Goal: Check status: Check status

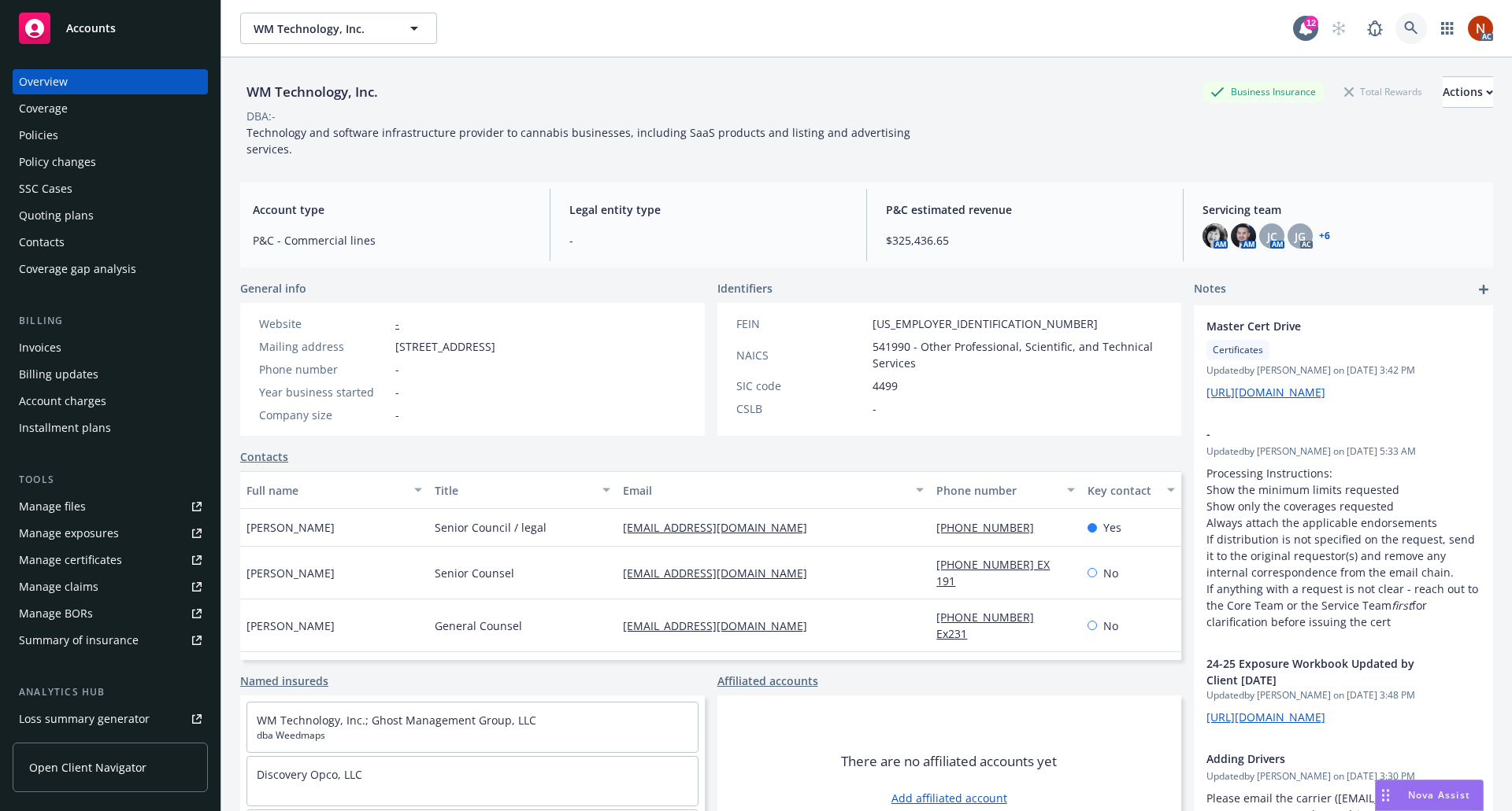
click at [1404, 28] on icon at bounding box center [1410, 28] width 14 height 14
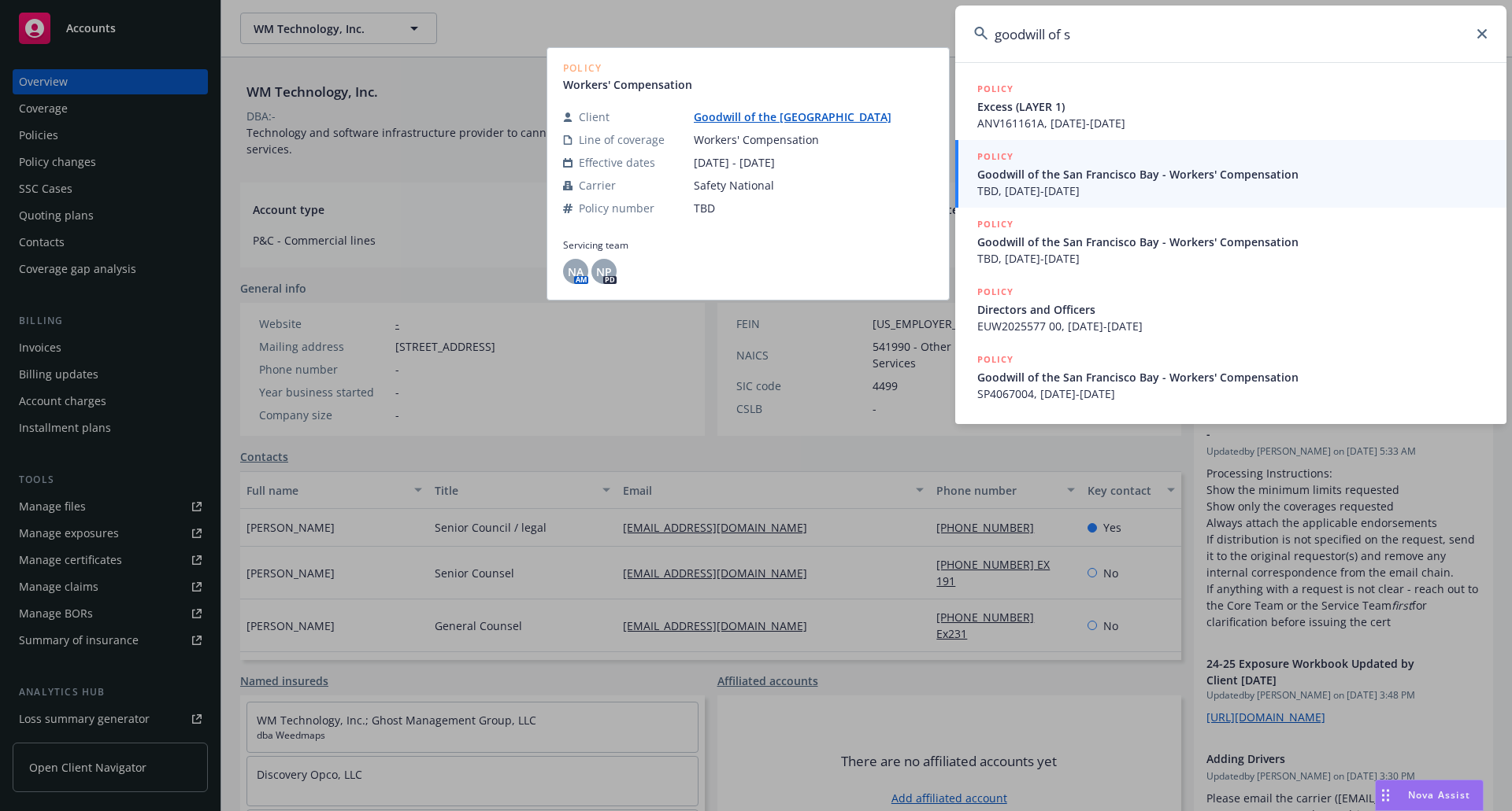
type input "goodwill of s"
click at [1131, 181] on span "Goodwill of the San Francisco Bay - Workers' Compensation" at bounding box center [1232, 174] width 510 height 17
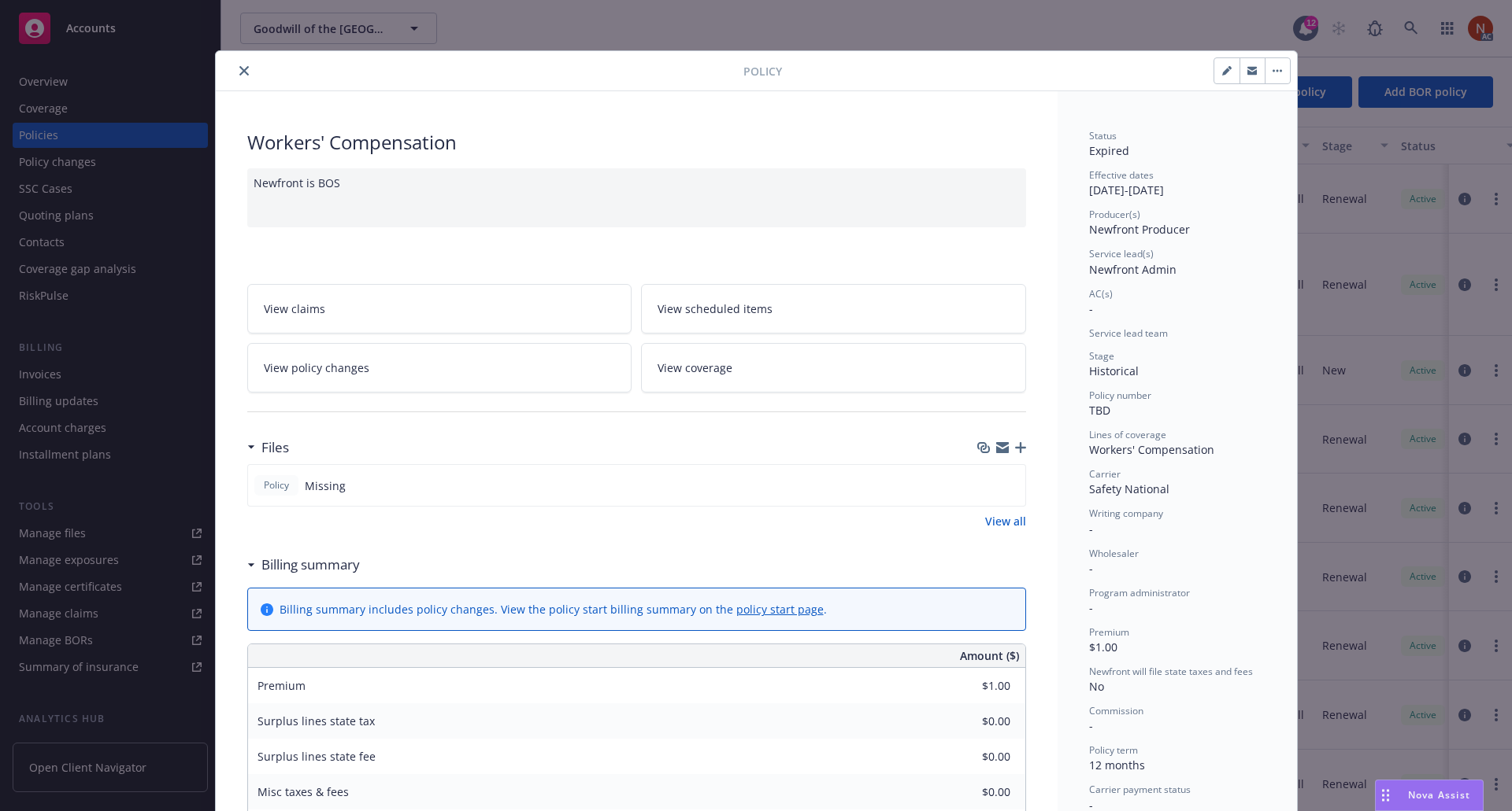
drag, startPoint x: 234, startPoint y: 61, endPoint x: 239, endPoint y: 76, distance: 15.8
click at [239, 76] on div "Policy" at bounding box center [756, 71] width 1081 height 41
click at [239, 76] on button "close" at bounding box center [244, 71] width 18 height 18
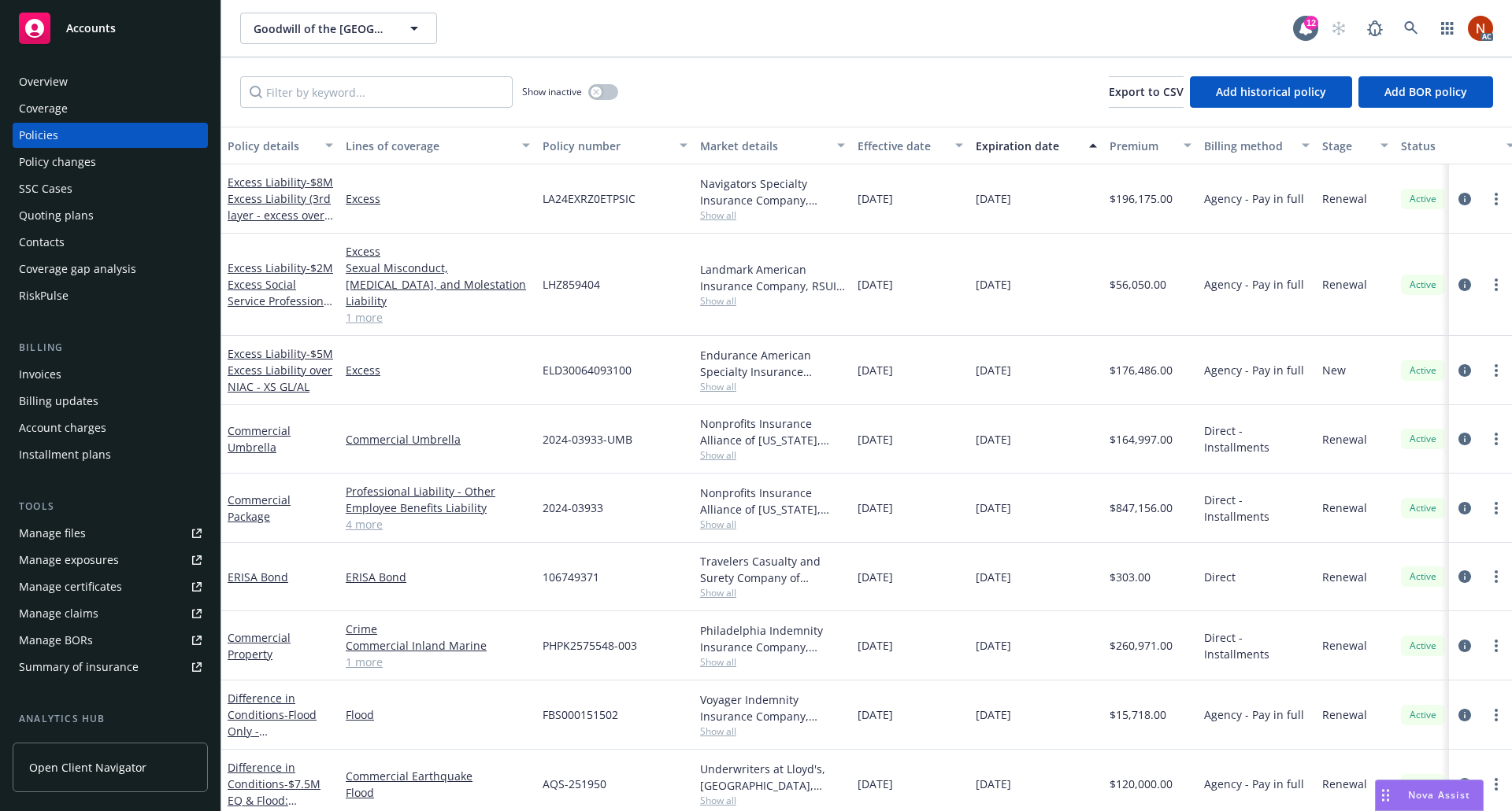
click at [89, 619] on div "Manage claims" at bounding box center [58, 614] width 79 height 25
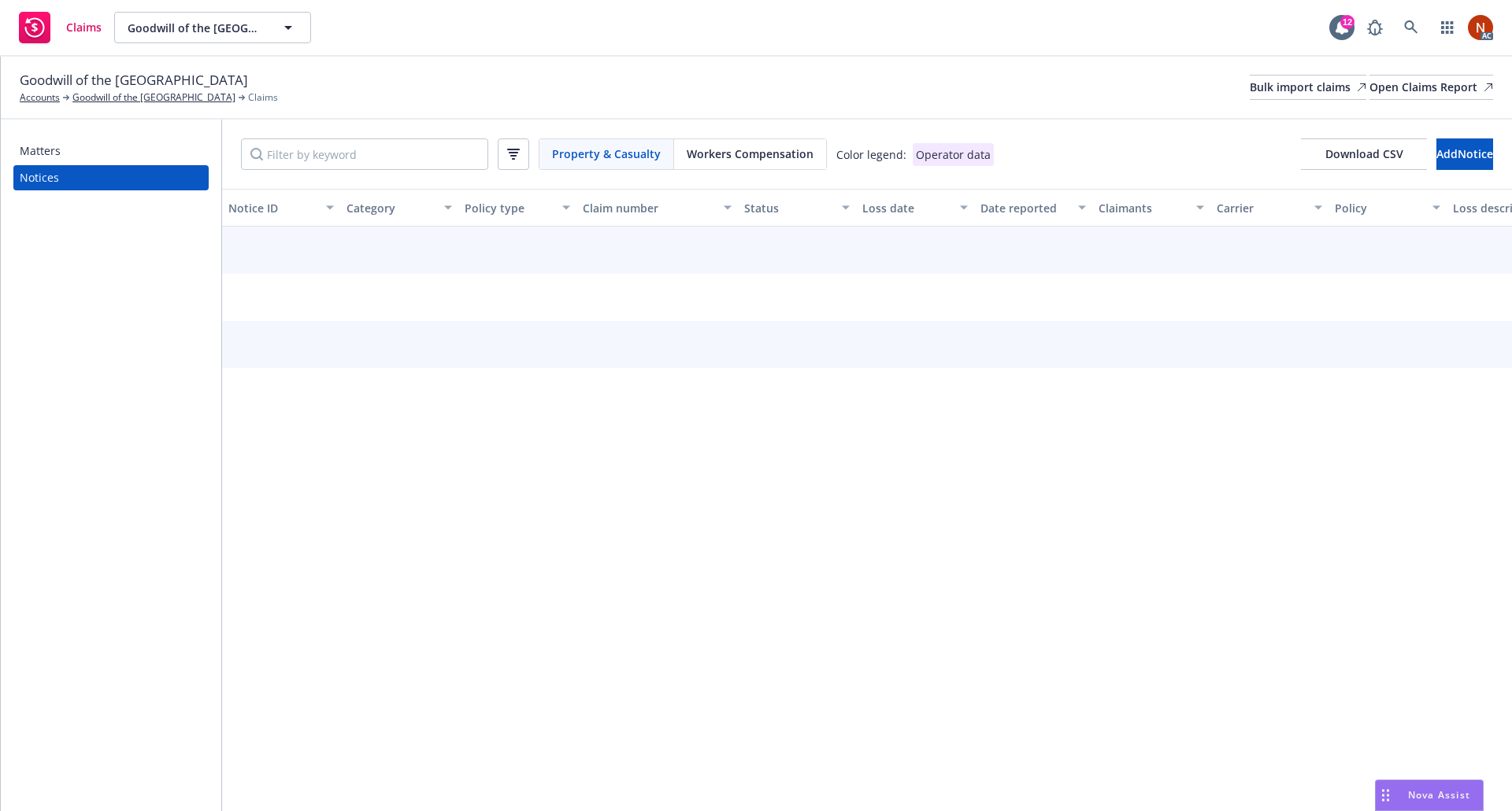
click at [766, 161] on span "Workers Compensation" at bounding box center [750, 154] width 126 height 17
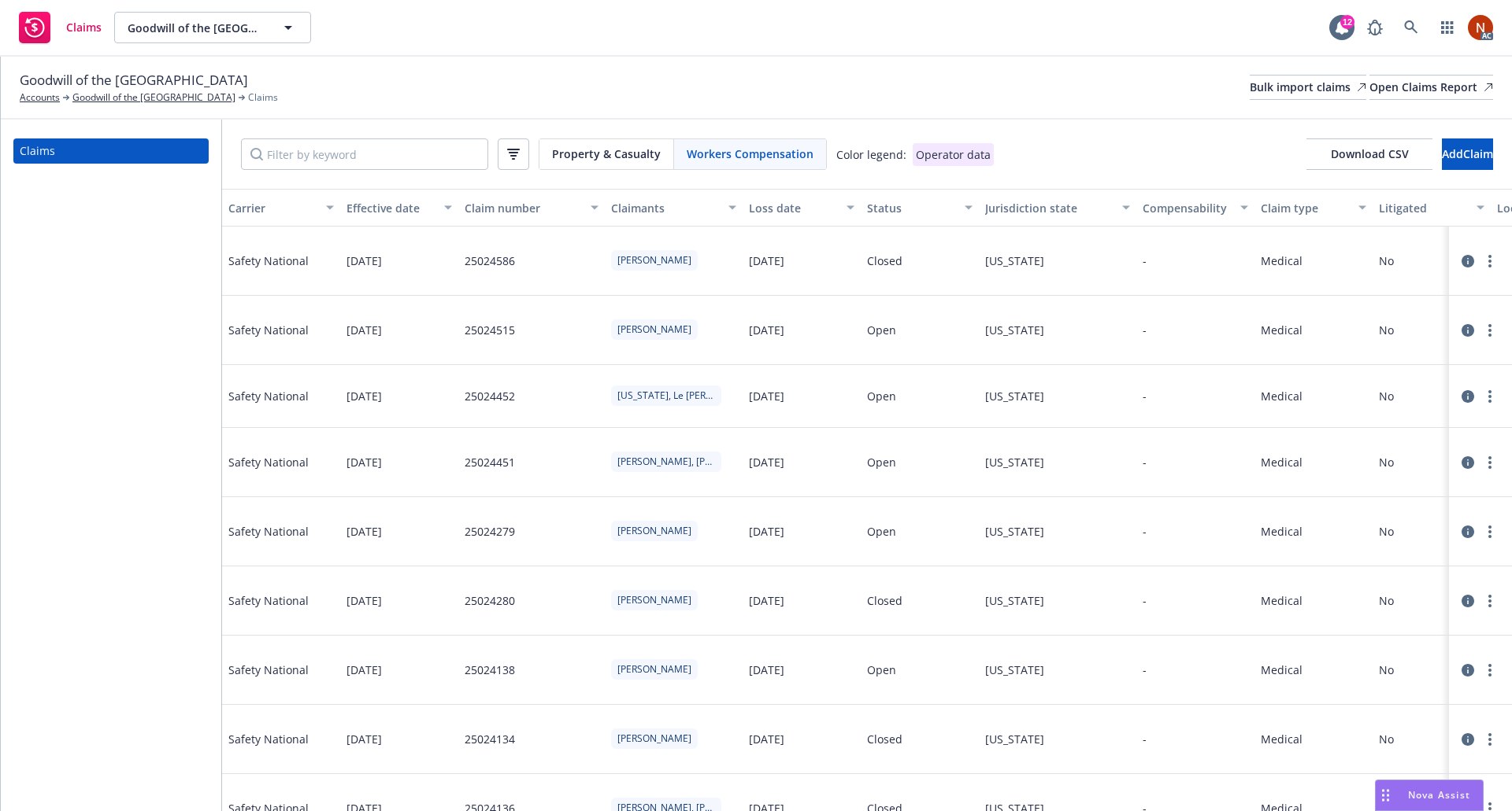
click at [1461, 258] on icon at bounding box center [1468, 261] width 13 height 13
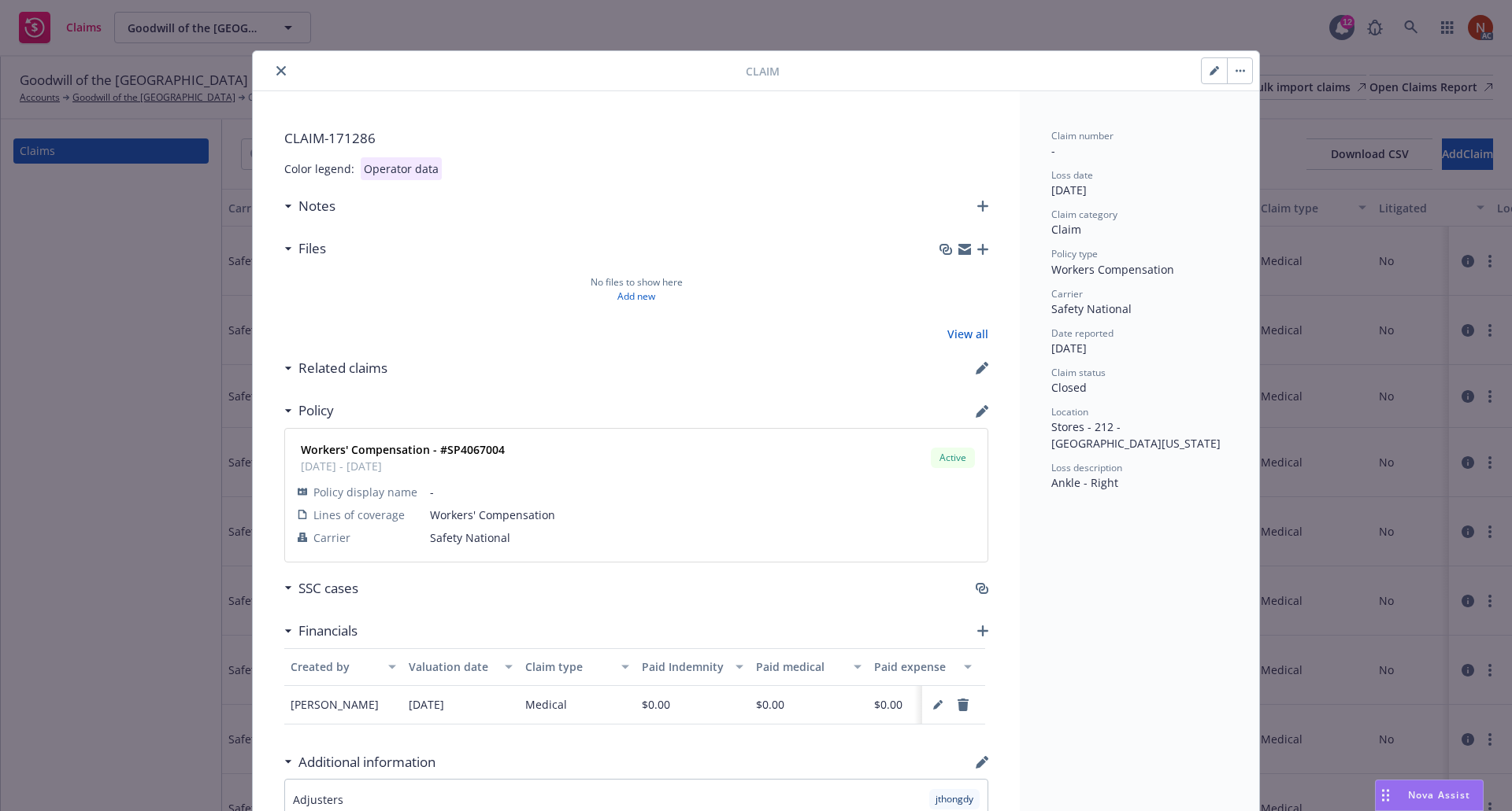
click at [274, 77] on button "close" at bounding box center [281, 71] width 18 height 18
